Goal: Find specific page/section: Find specific page/section

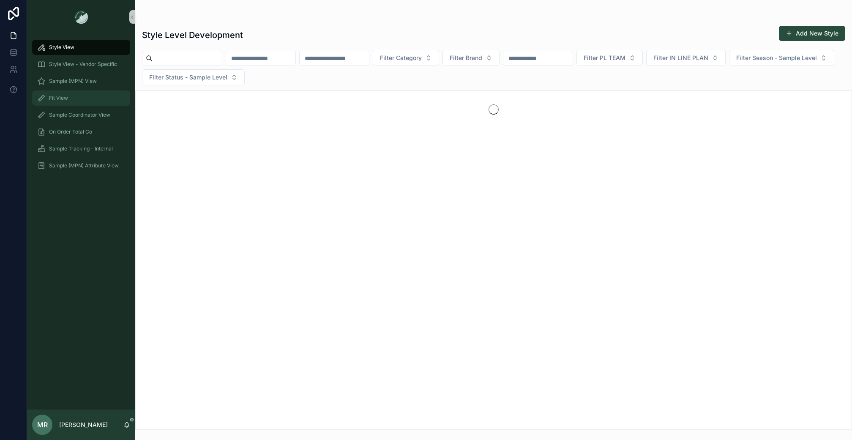
click at [77, 101] on div "Fit View" at bounding box center [81, 98] width 88 height 14
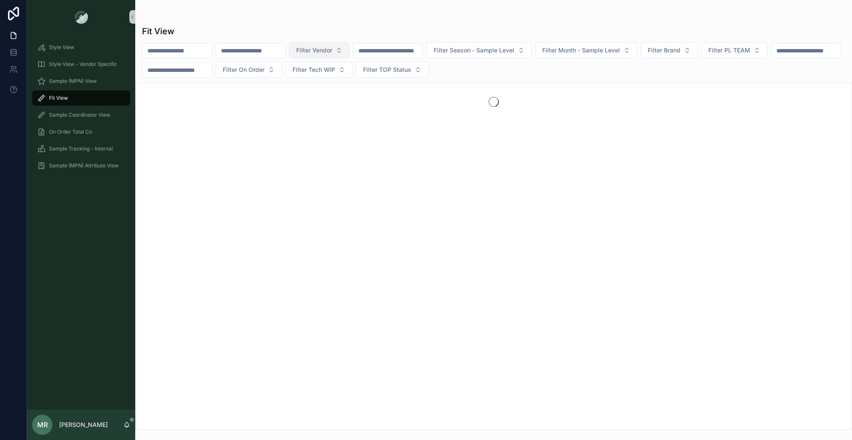
click at [332, 49] on span "Filter Vendor" at bounding box center [314, 50] width 36 height 8
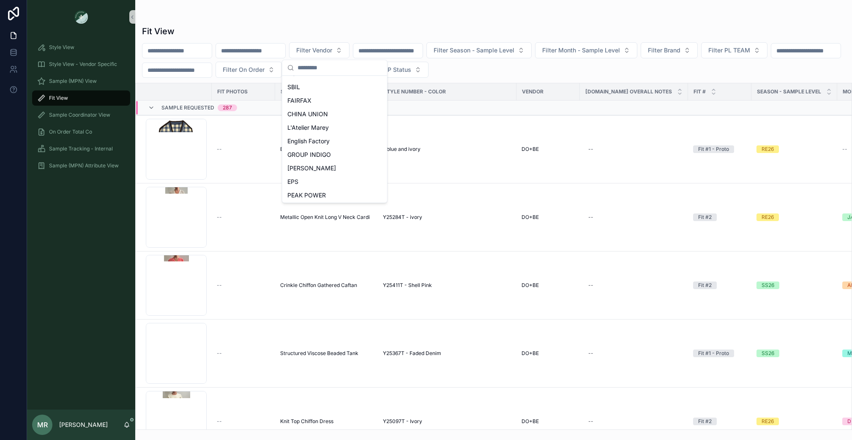
scroll to position [377, 0]
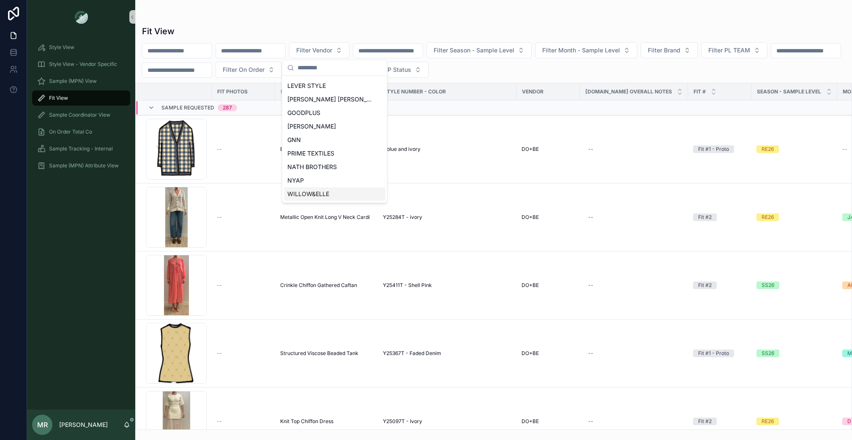
click at [316, 194] on span "WILLOW&ELLE" at bounding box center [308, 194] width 42 height 8
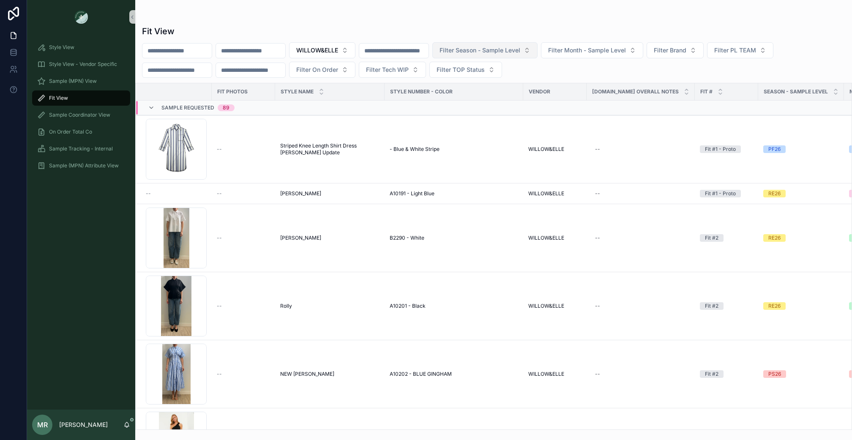
click at [520, 52] on span "Filter Season - Sample Level" at bounding box center [479, 50] width 81 height 8
click at [489, 87] on div "SS26" at bounding box center [506, 84] width 101 height 14
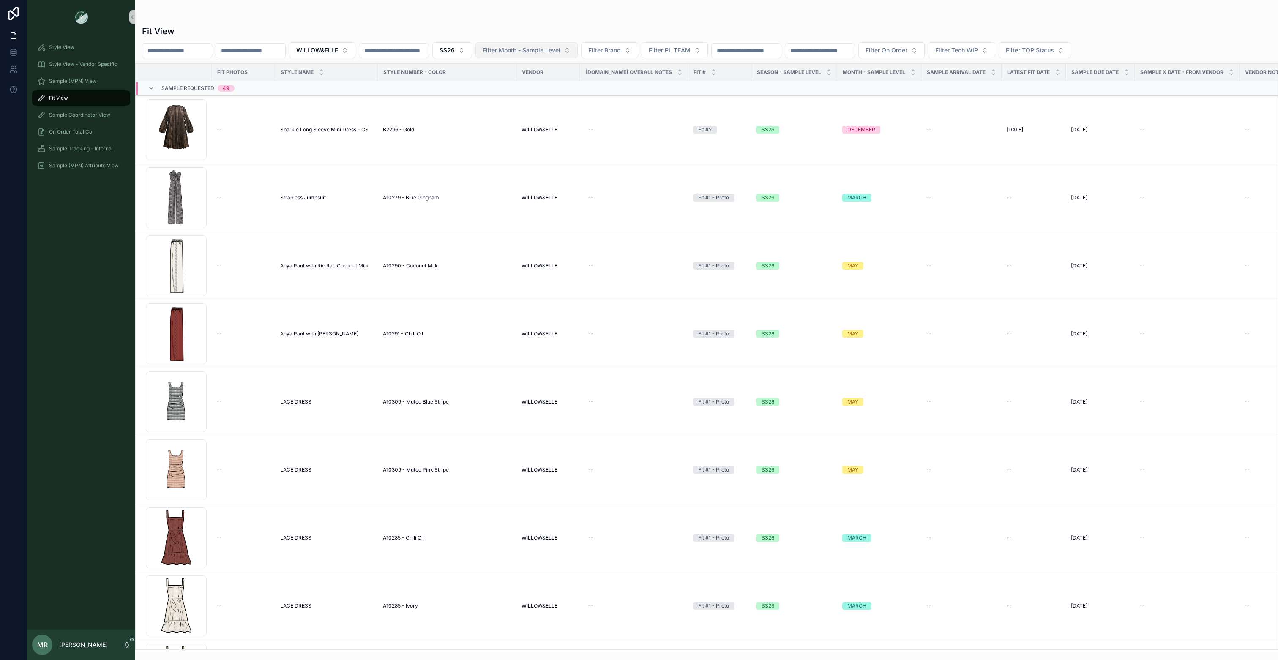
click at [560, 54] on span "Filter Month - Sample Level" at bounding box center [522, 50] width 78 height 8
click at [544, 98] on div "FEBRUARY" at bounding box center [558, 98] width 101 height 14
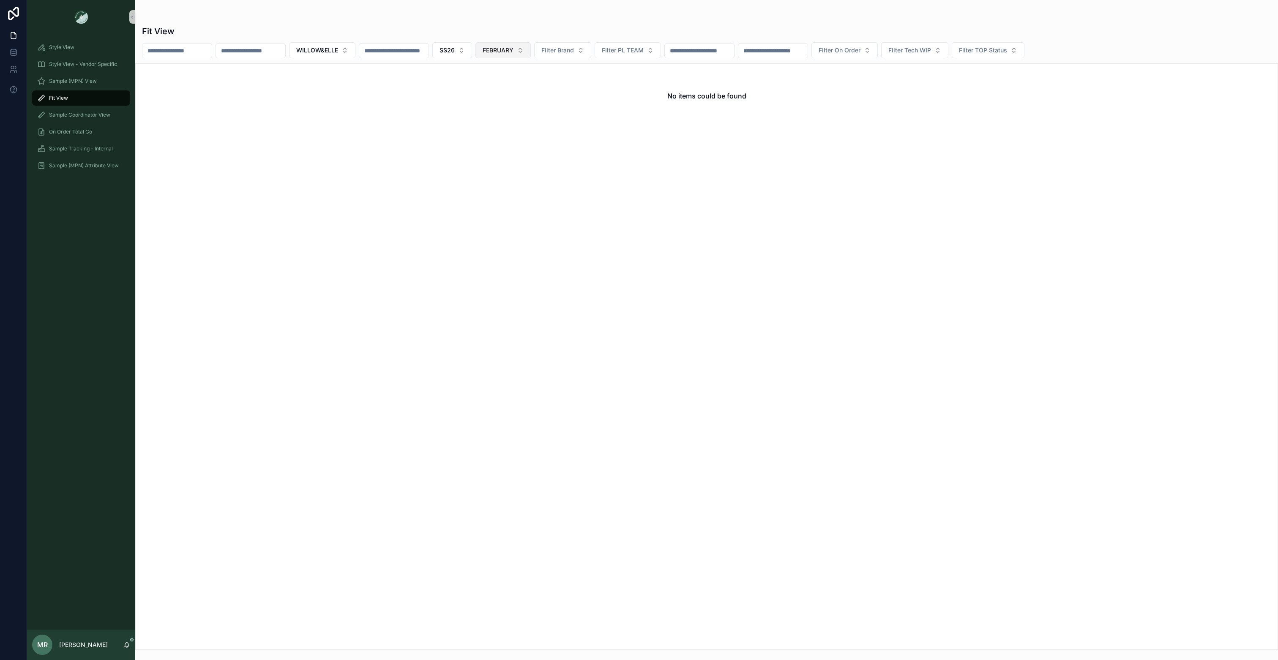
click at [513, 52] on span "FEBRUARY" at bounding box center [498, 50] width 31 height 8
click at [519, 125] on div "MARCH" at bounding box center [535, 125] width 101 height 14
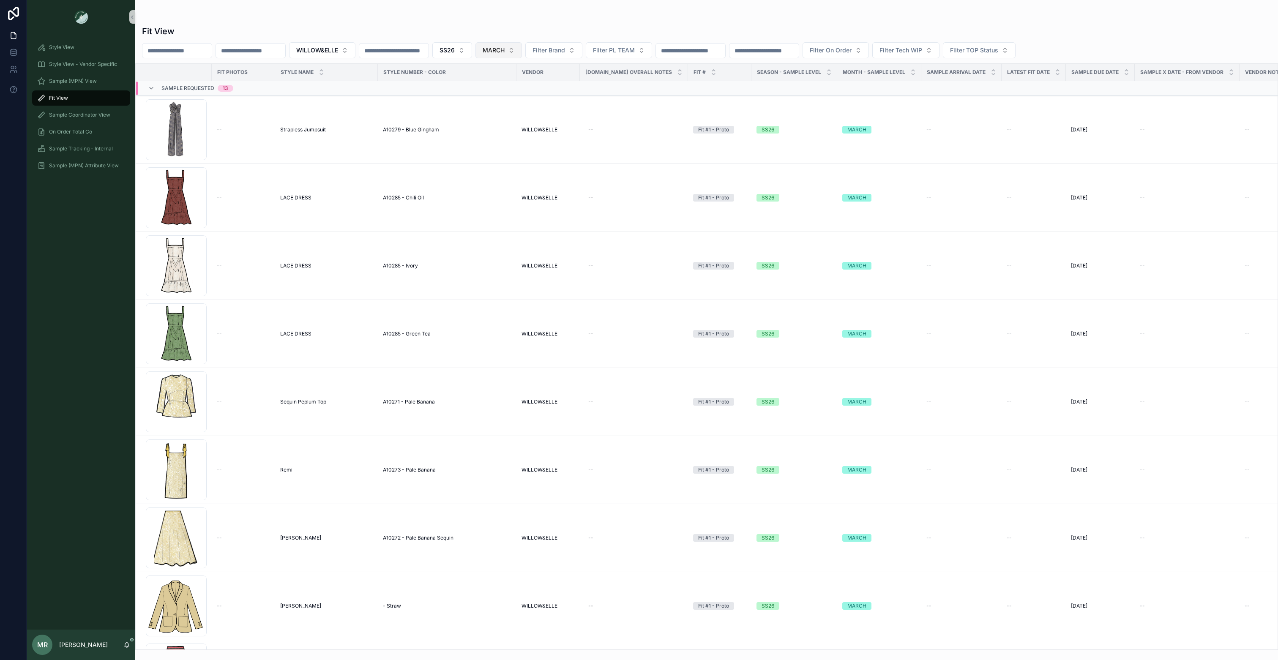
click at [522, 46] on button "MARCH" at bounding box center [498, 50] width 46 height 16
click at [511, 135] on div "APRIL" at bounding box center [531, 139] width 101 height 14
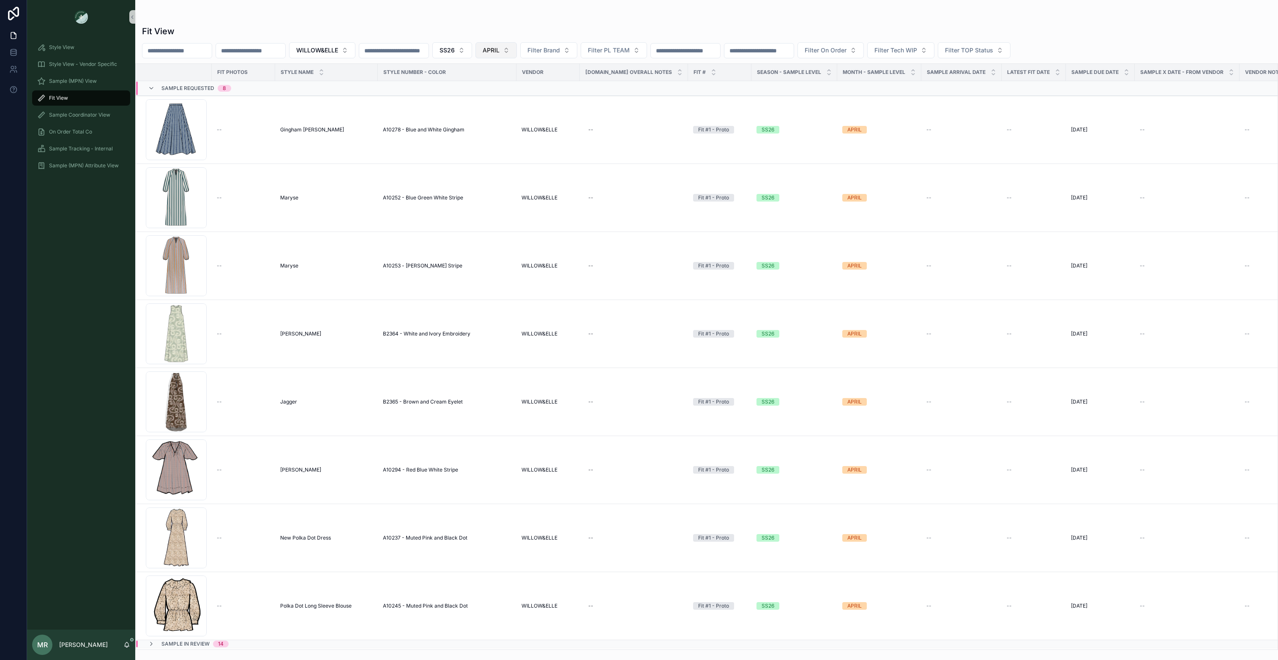
click at [499, 47] on span "APRIL" at bounding box center [491, 50] width 17 height 8
click at [509, 151] on div "MAY" at bounding box center [528, 152] width 101 height 14
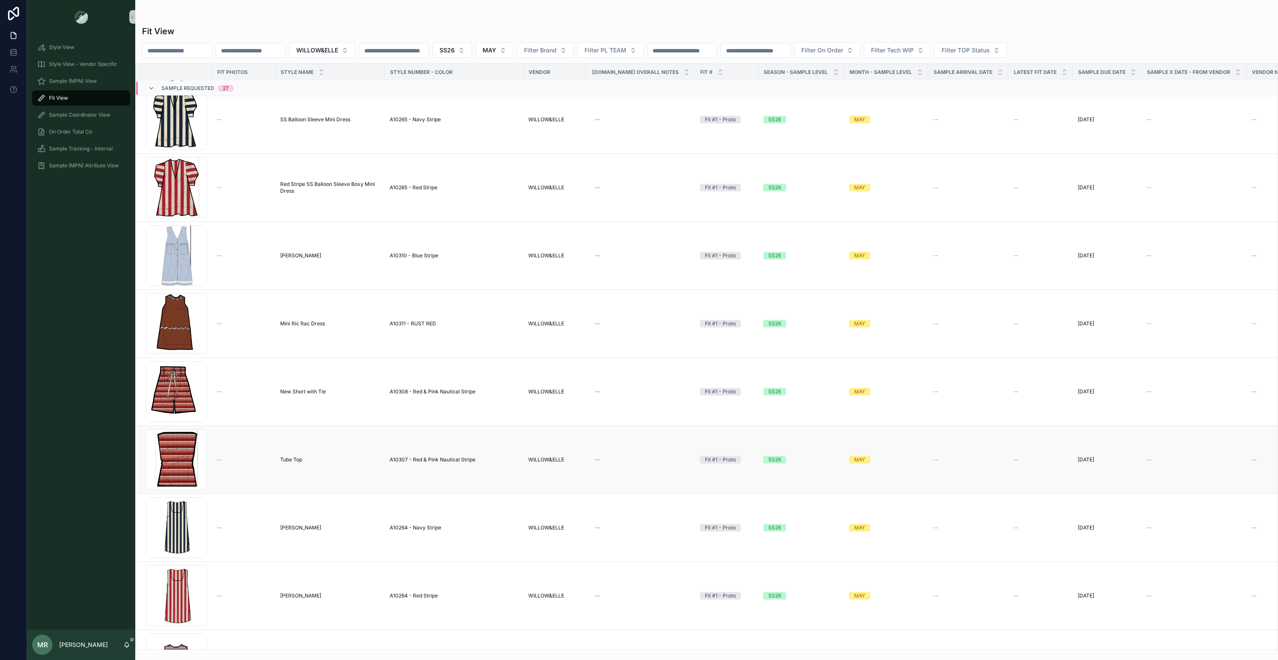
scroll to position [1303, 0]
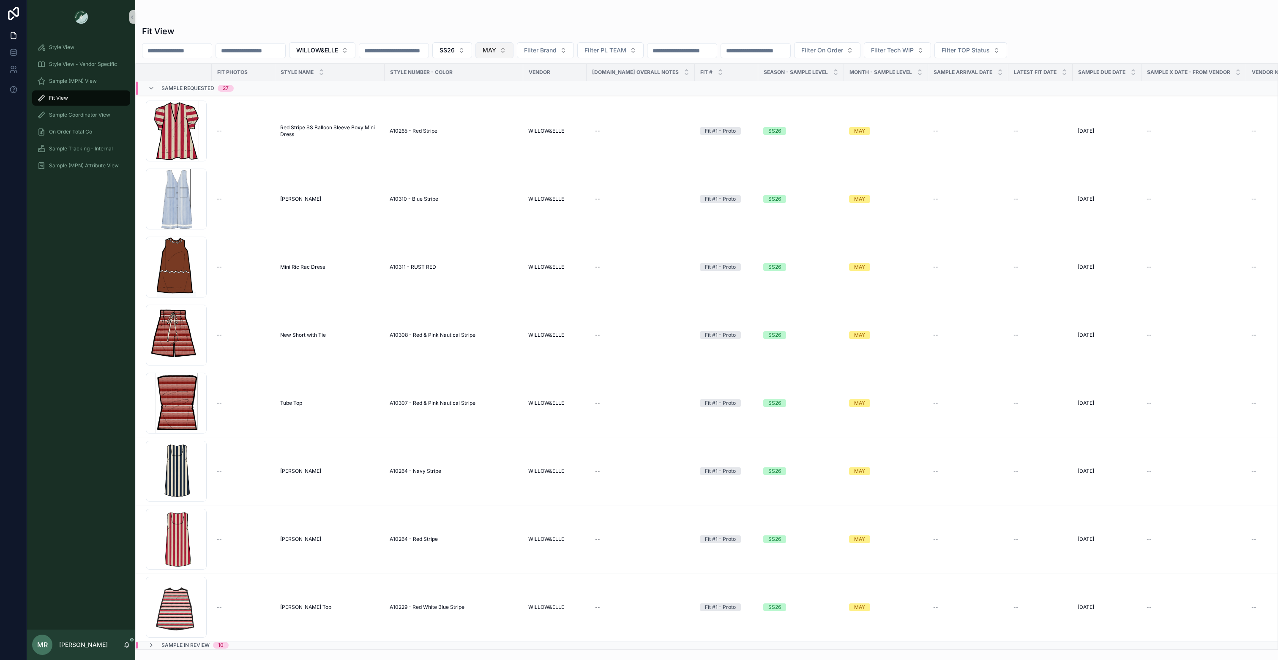
click at [513, 50] on button "MAY" at bounding box center [494, 50] width 38 height 16
click at [472, 51] on button "SS26" at bounding box center [452, 50] width 40 height 16
click at [458, 112] on div "PS26" at bounding box center [484, 112] width 101 height 14
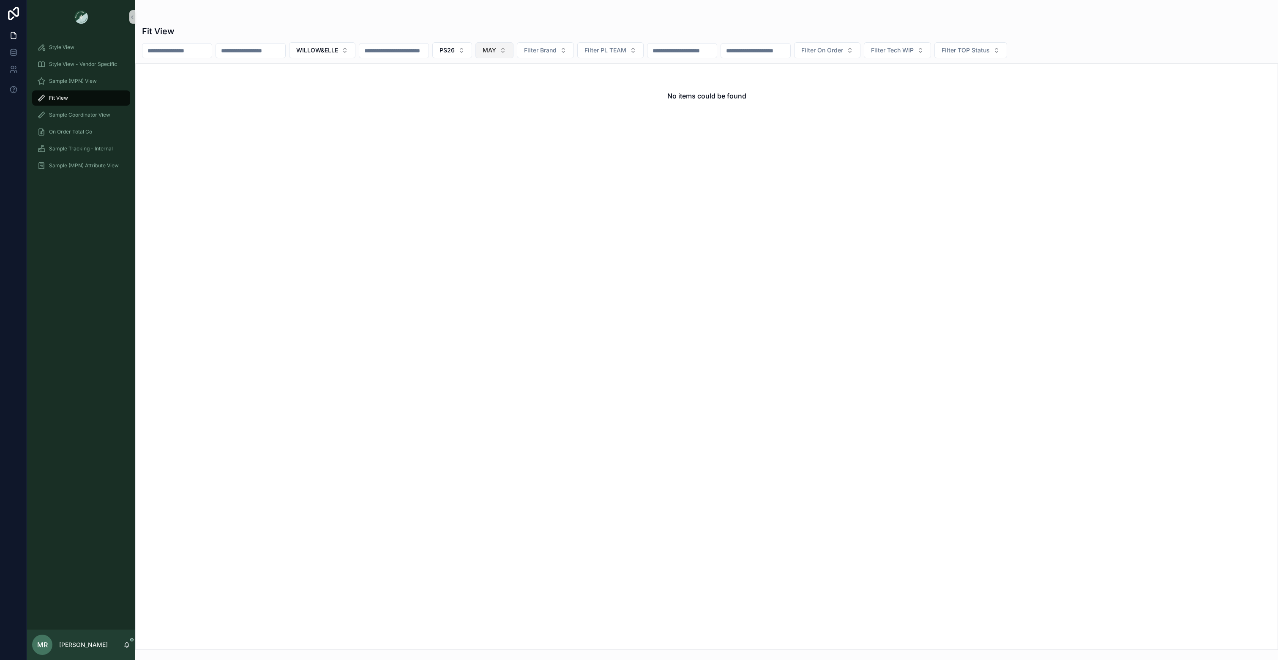
click at [513, 50] on button "MAY" at bounding box center [494, 50] width 38 height 16
click at [508, 112] on div "FEBRUARY" at bounding box center [526, 112] width 101 height 14
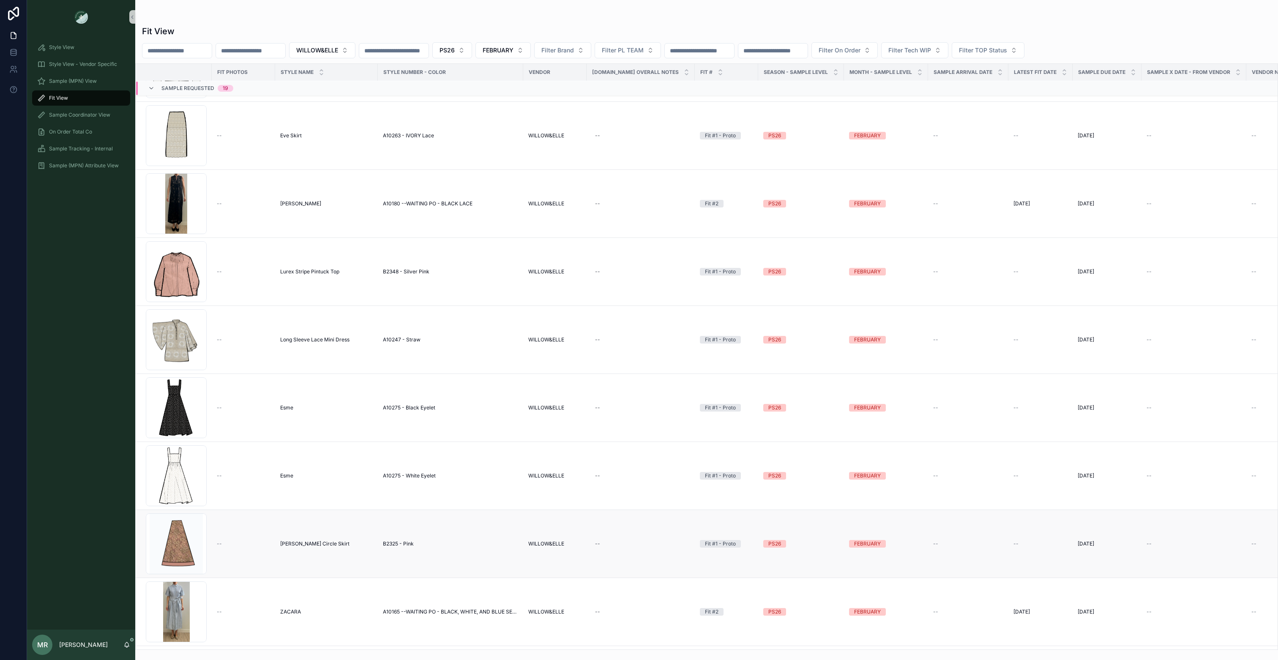
scroll to position [783, 0]
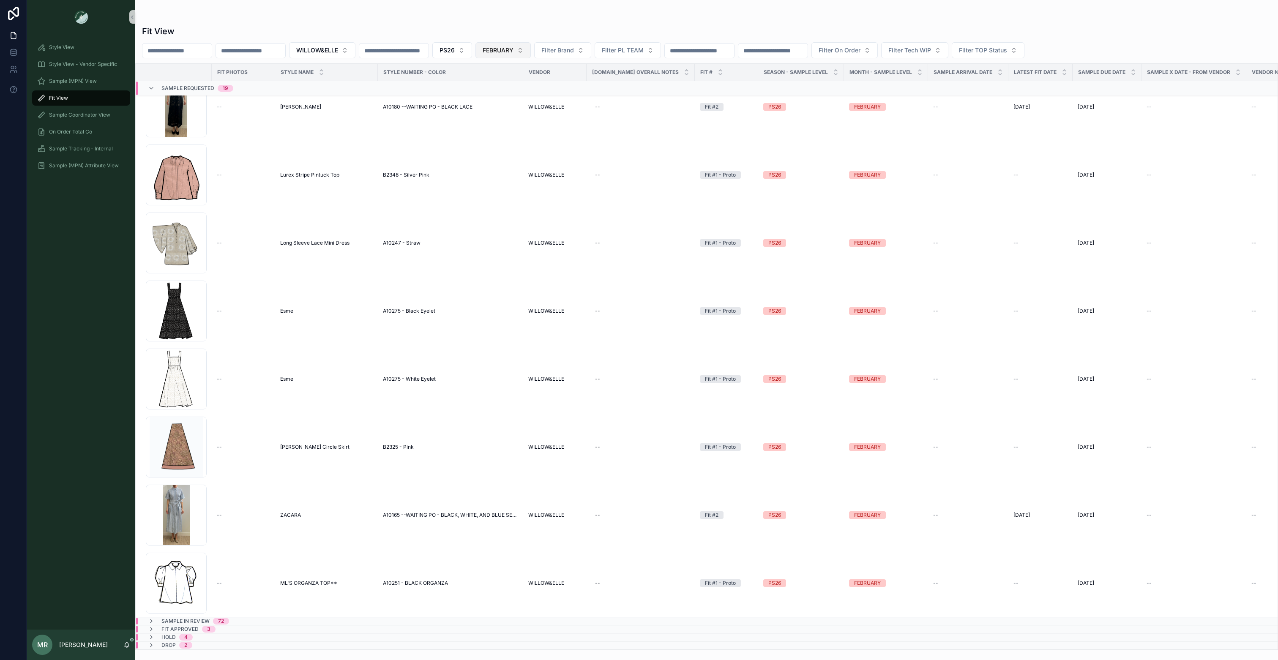
click at [513, 46] on span "FEBRUARY" at bounding box center [498, 50] width 31 height 8
click at [513, 124] on div "MARCH" at bounding box center [535, 125] width 101 height 14
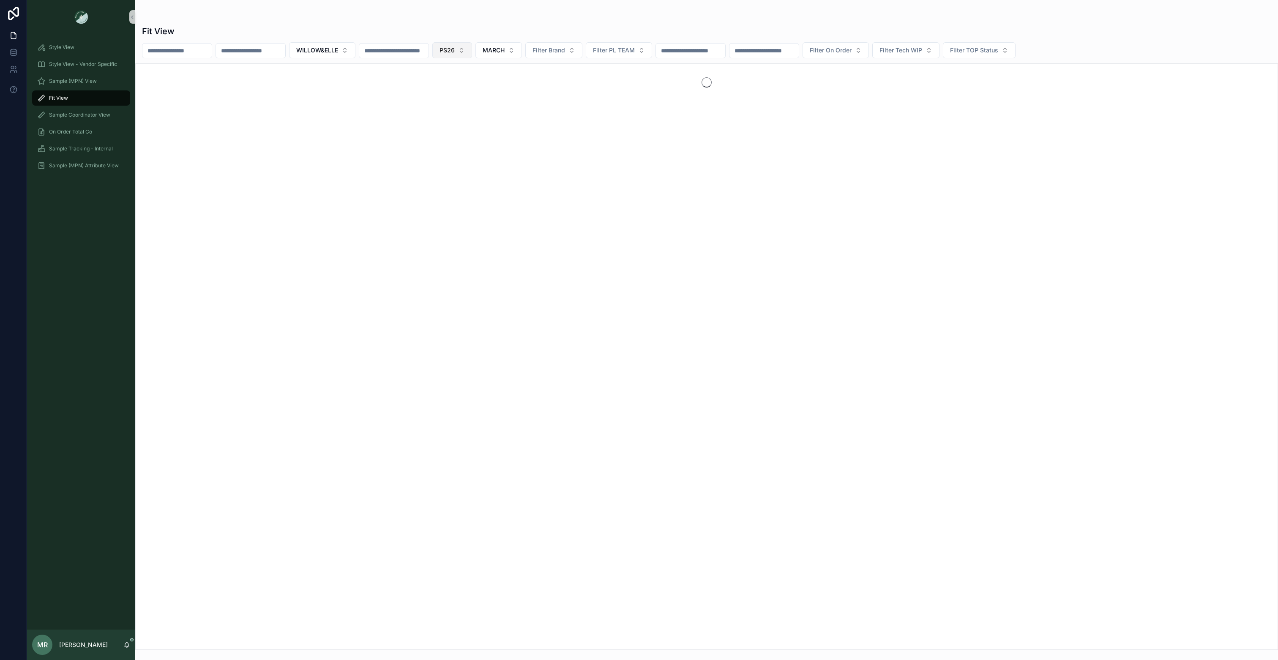
click at [472, 54] on button "PS26" at bounding box center [452, 50] width 40 height 16
click at [460, 101] on div "SS26" at bounding box center [484, 98] width 101 height 14
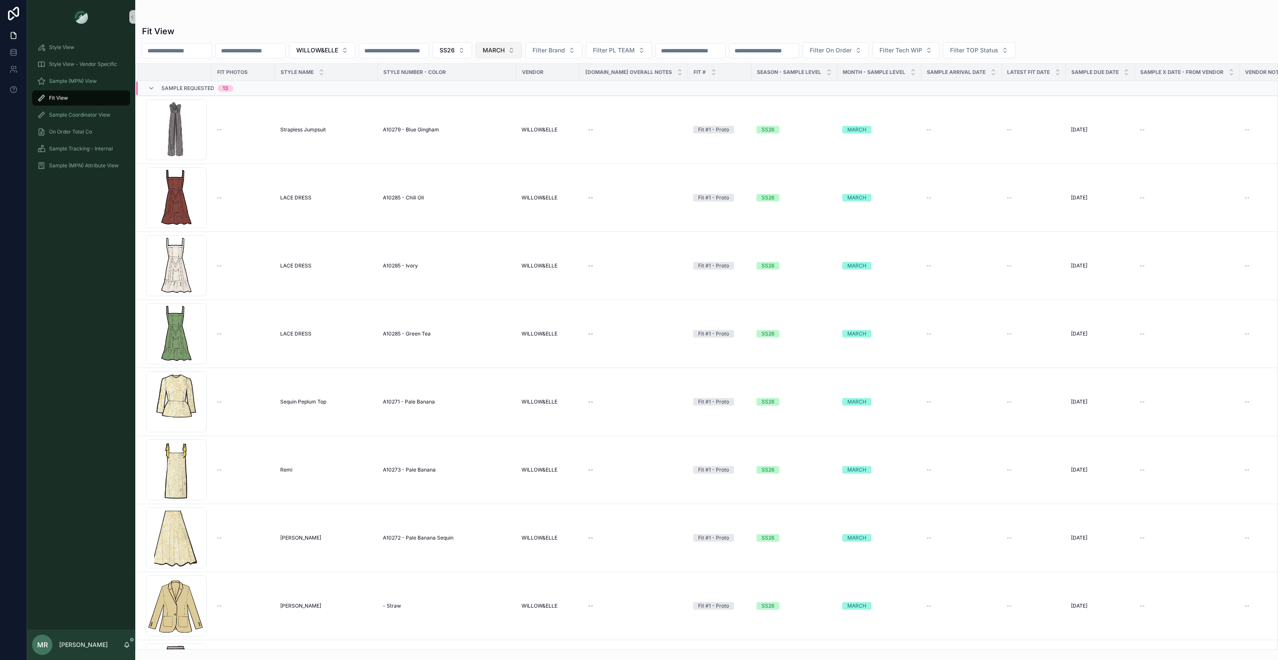
click at [522, 42] on button "MARCH" at bounding box center [498, 50] width 46 height 16
click at [500, 138] on div "APRIL" at bounding box center [531, 139] width 101 height 14
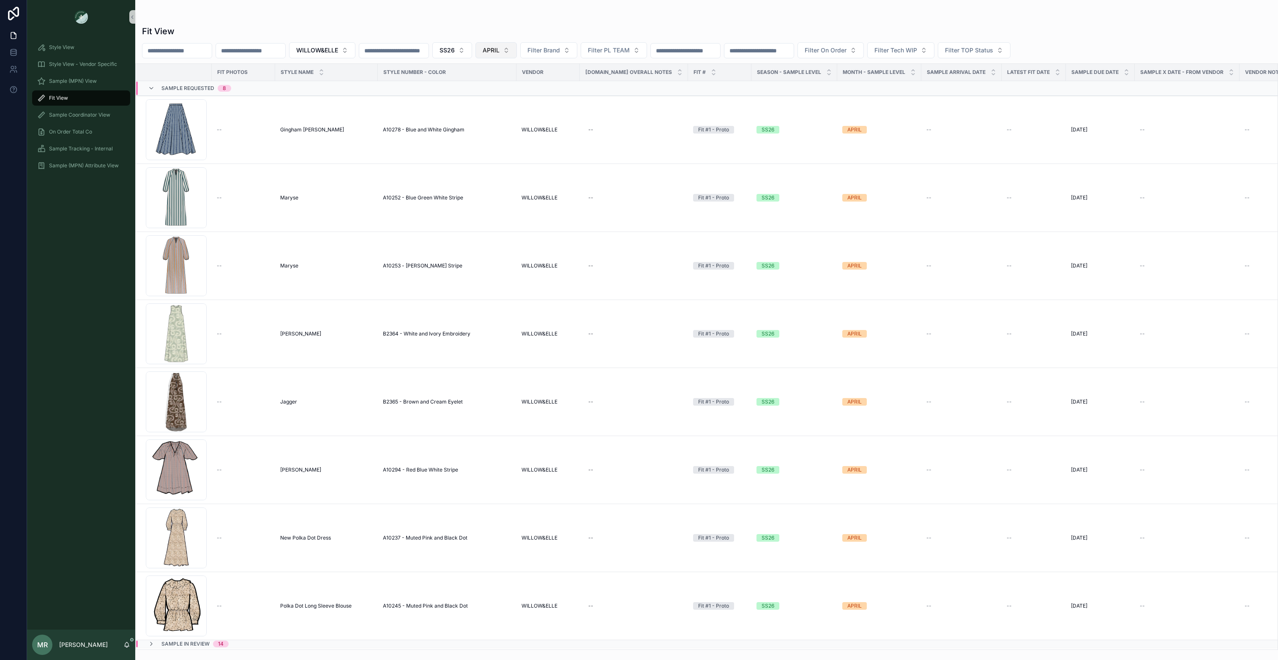
click at [517, 55] on button "APRIL" at bounding box center [495, 50] width 41 height 16
click at [502, 151] on div "MAY" at bounding box center [528, 152] width 101 height 14
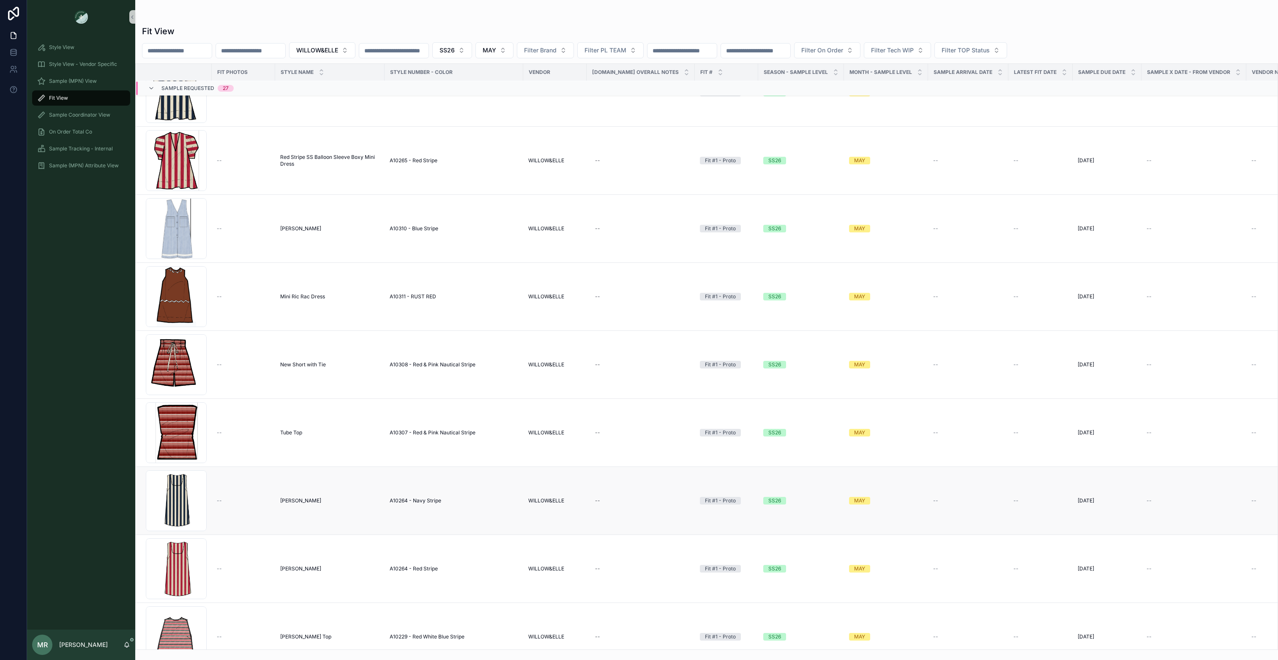
scroll to position [1303, 0]
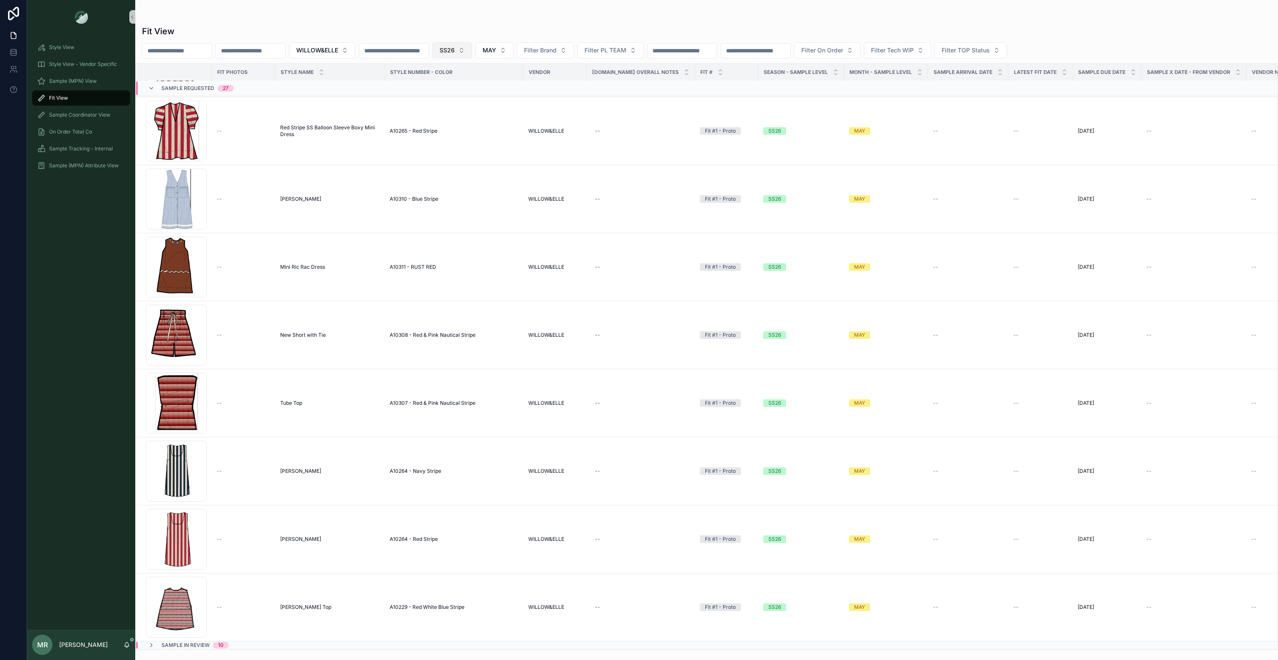
click at [455, 51] on span "SS26" at bounding box center [446, 50] width 15 height 8
click at [458, 139] on div "HOL25" at bounding box center [484, 139] width 101 height 14
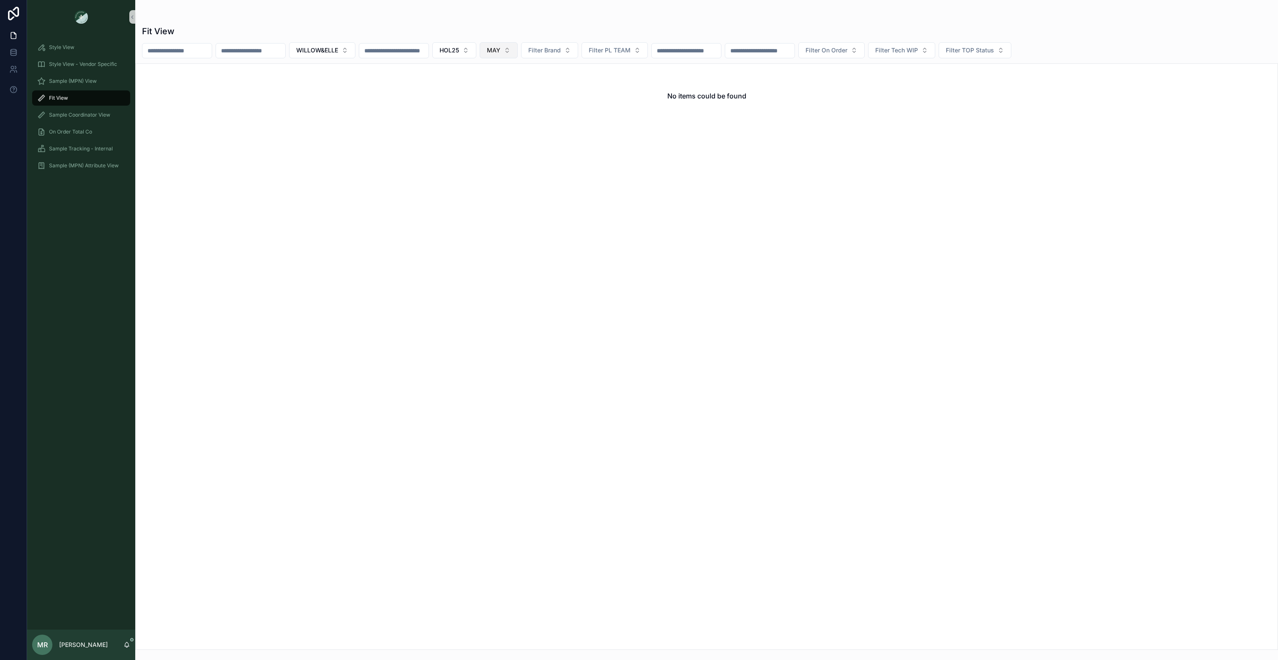
click at [518, 53] on button "MAY" at bounding box center [499, 50] width 38 height 16
click at [510, 86] on div "None" at bounding box center [531, 85] width 101 height 14
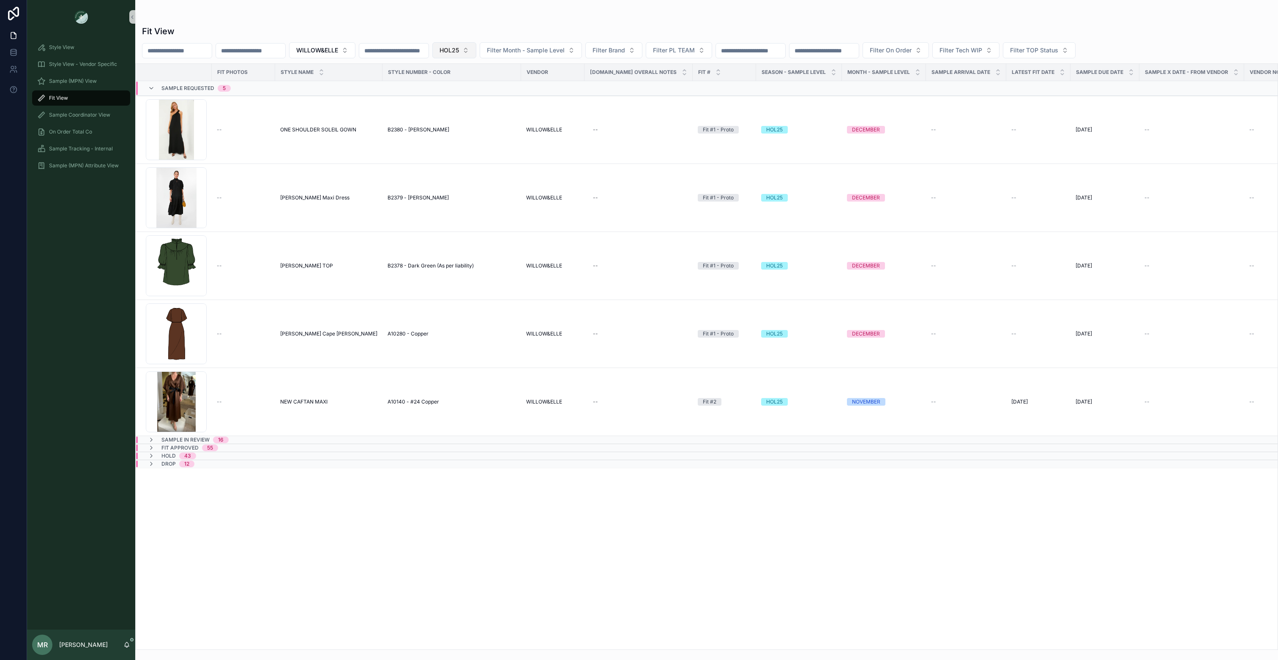
click at [476, 49] on button "HOL25" at bounding box center [454, 50] width 44 height 16
click at [466, 123] on div "RE26" at bounding box center [486, 125] width 101 height 14
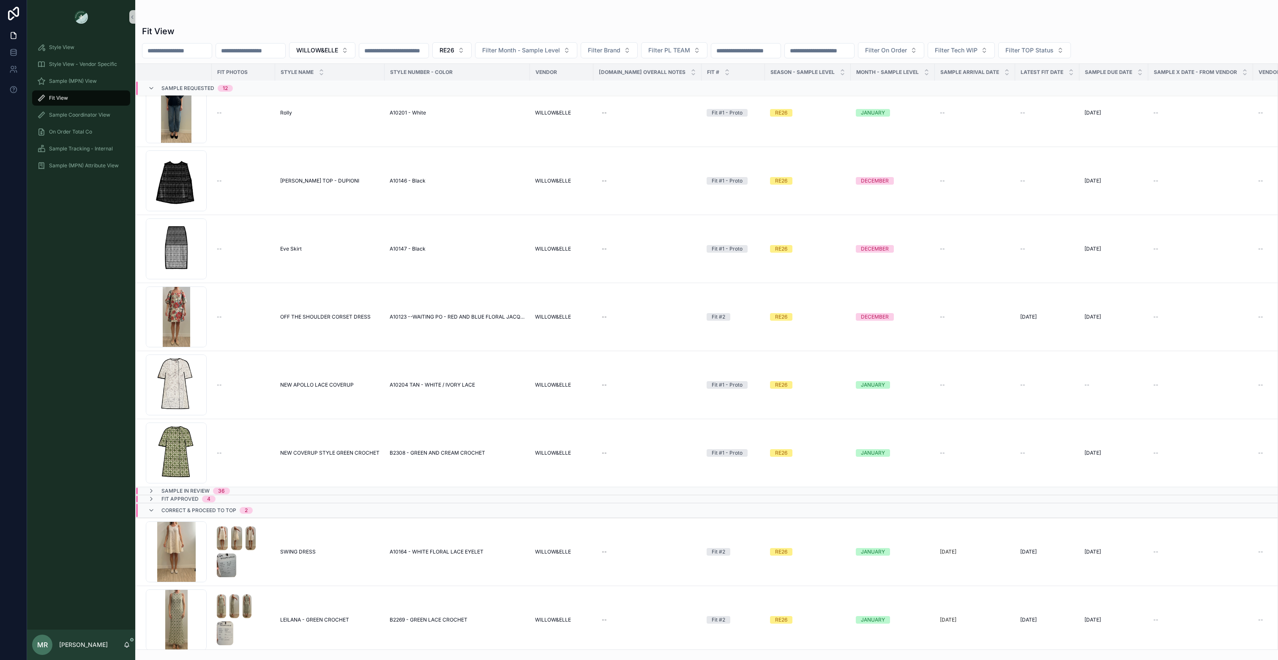
scroll to position [390, 0]
